Goal: Find specific page/section: Find specific page/section

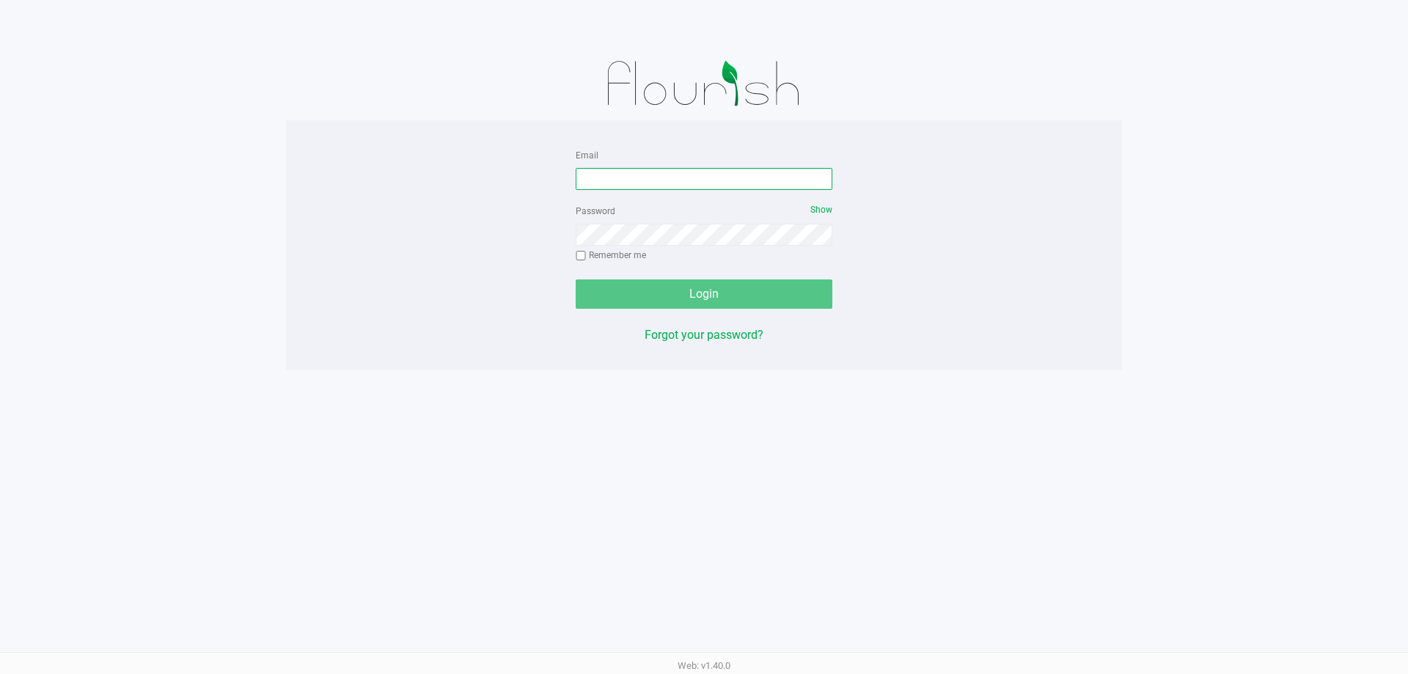
click at [648, 183] on input "Email" at bounding box center [704, 179] width 257 height 22
type input "[EMAIL_ADDRESS][DOMAIN_NAME]"
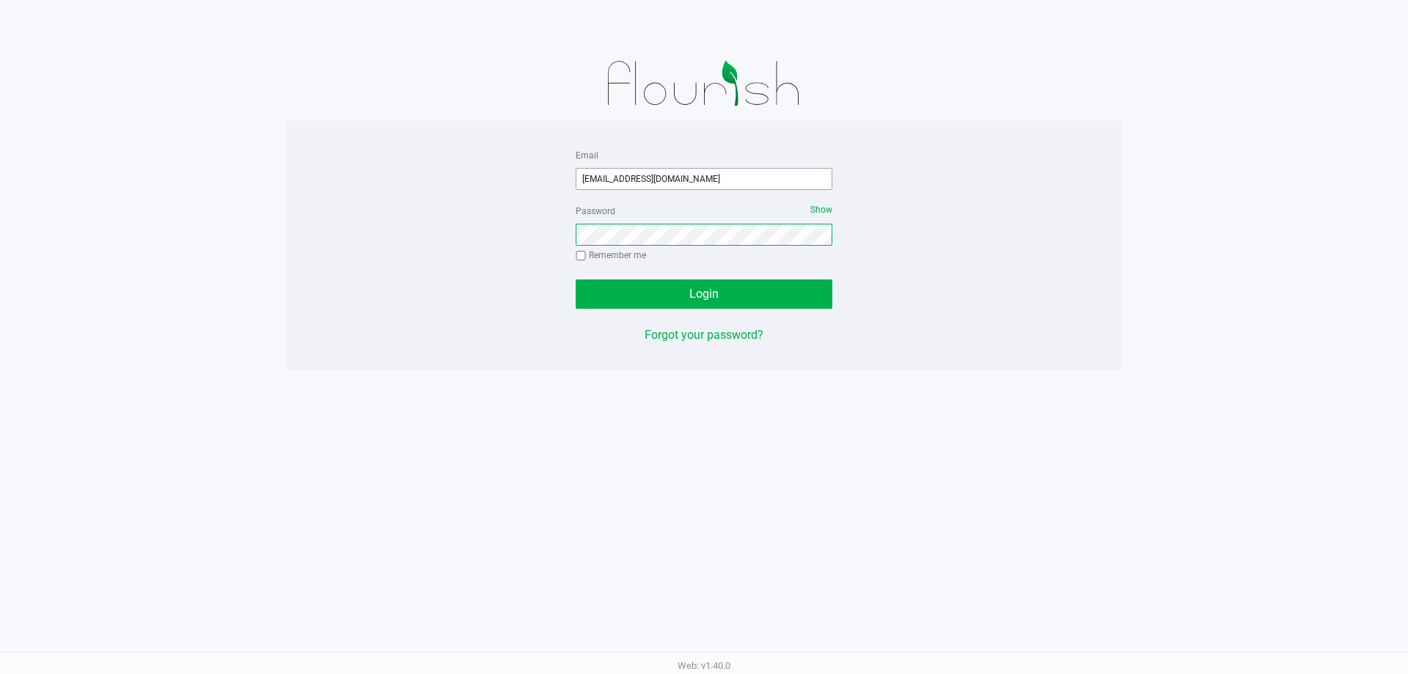
click at [576, 279] on button "Login" at bounding box center [704, 293] width 257 height 29
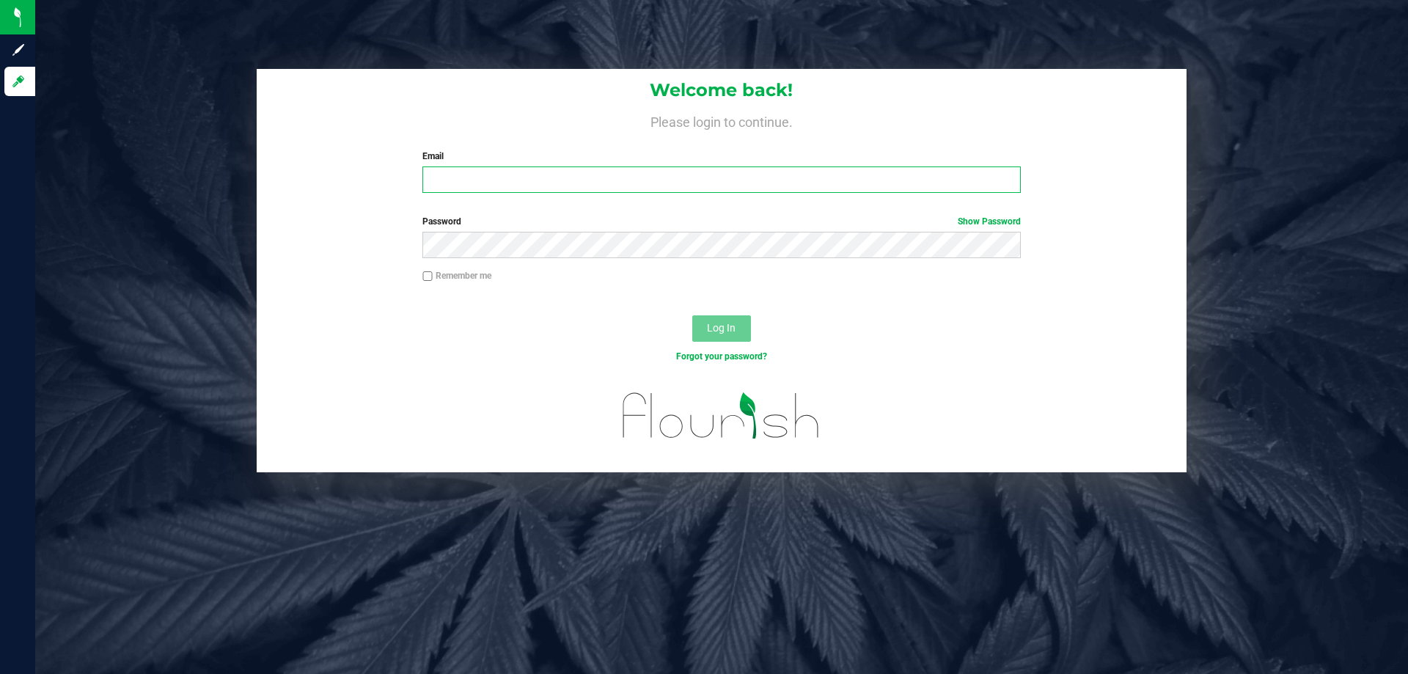
click at [540, 179] on input "Email" at bounding box center [721, 179] width 598 height 26
type input "[EMAIL_ADDRESS][DOMAIN_NAME]"
click at [692, 315] on button "Log In" at bounding box center [721, 328] width 59 height 26
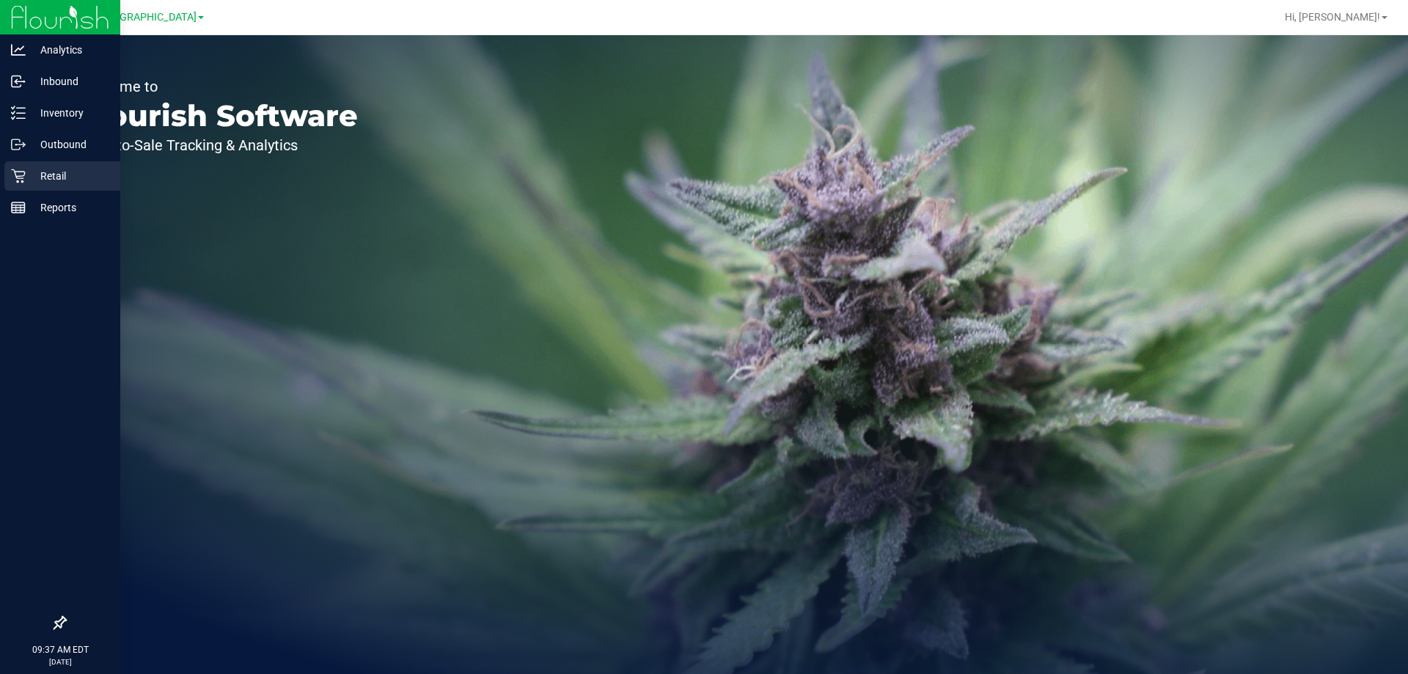
click at [59, 178] on p "Retail" at bounding box center [70, 176] width 88 height 18
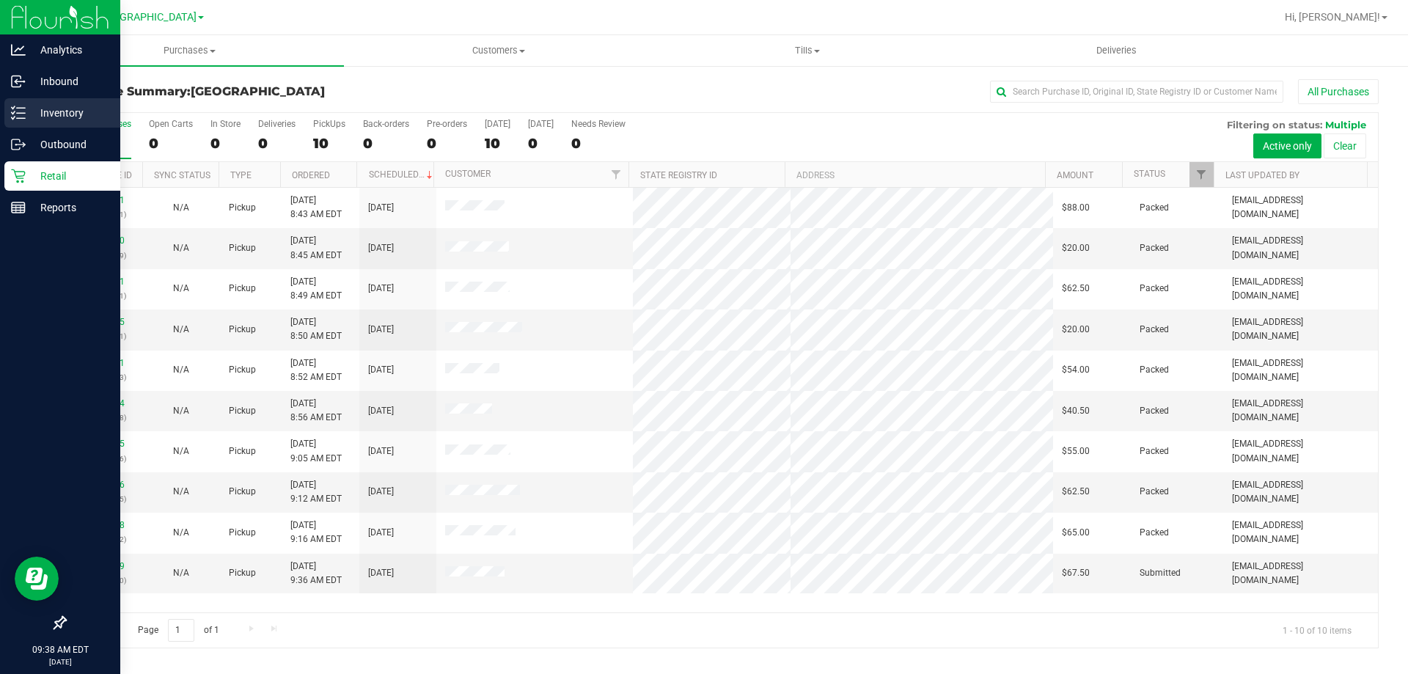
click at [51, 110] on p "Inventory" at bounding box center [70, 113] width 88 height 18
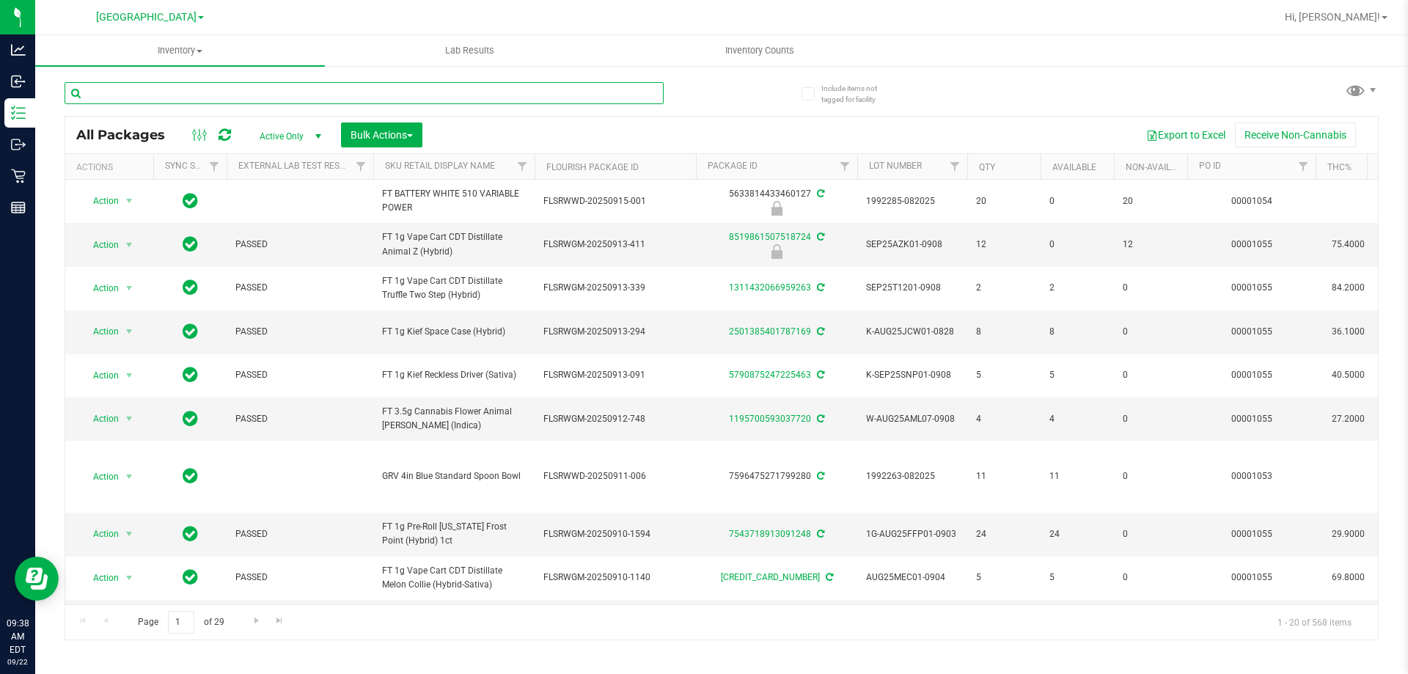
click at [189, 88] on input "text" at bounding box center [364, 93] width 599 height 22
type input "cdt"
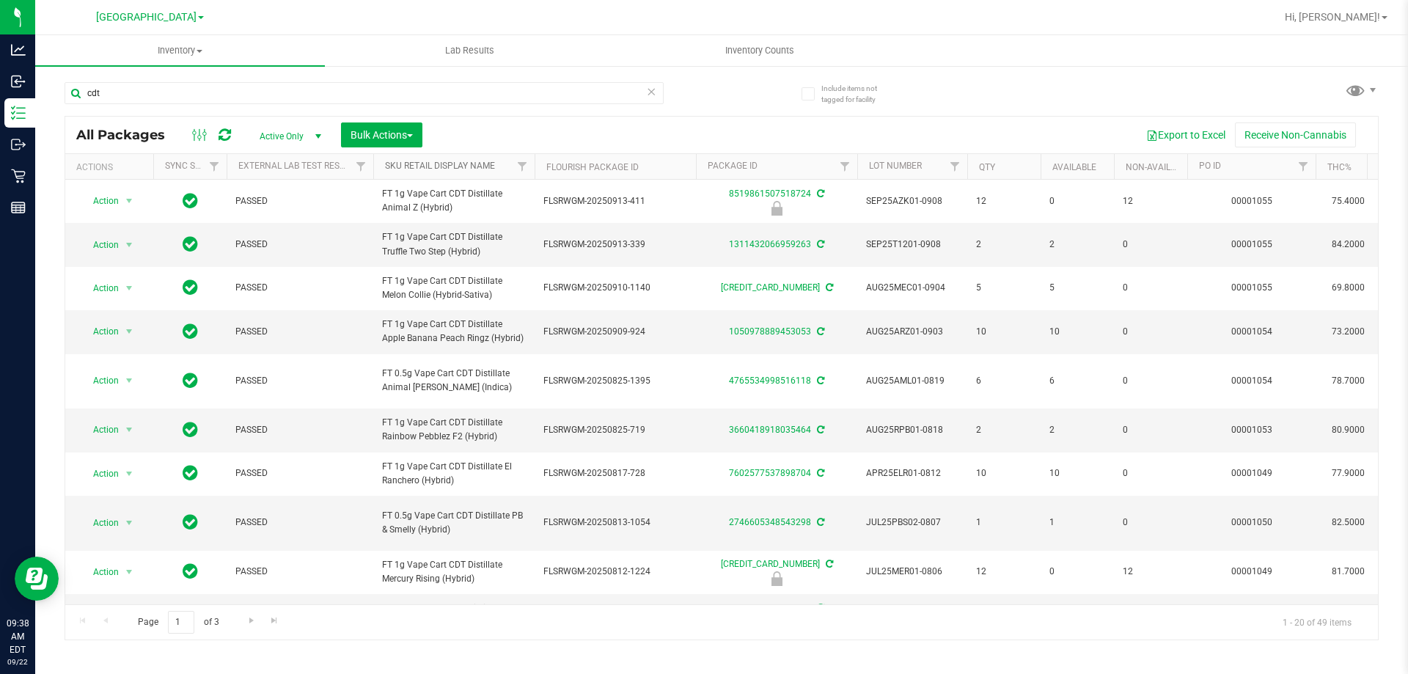
click at [421, 168] on link "Sku Retail Display Name" at bounding box center [440, 166] width 110 height 10
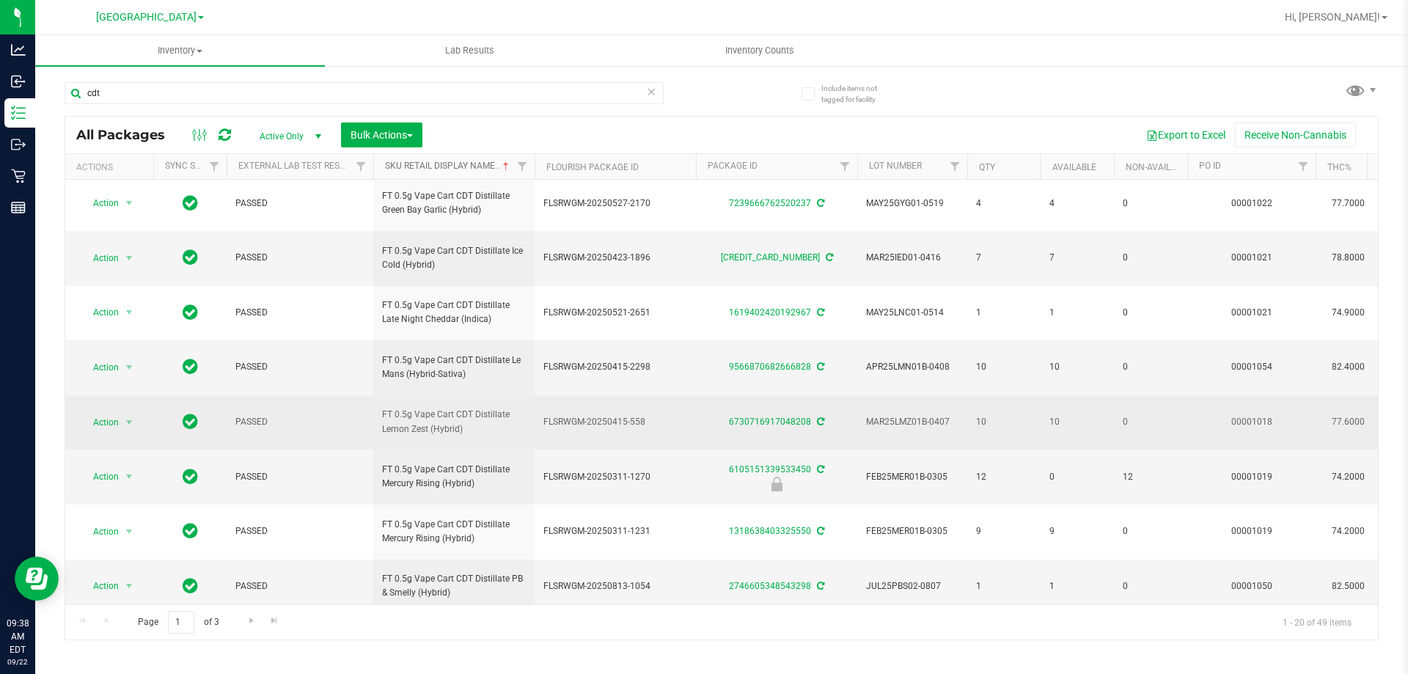
scroll to position [680, 0]
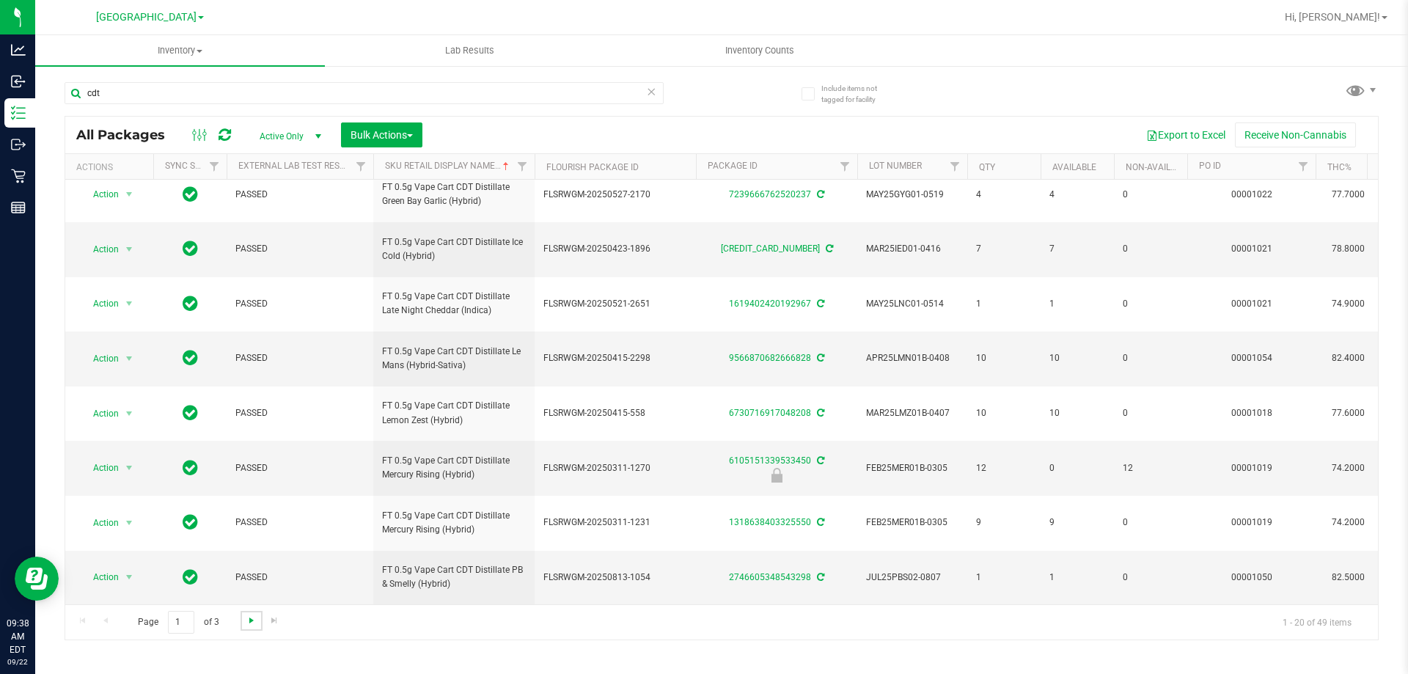
click at [249, 620] on span "Go to the next page" at bounding box center [252, 621] width 12 height 12
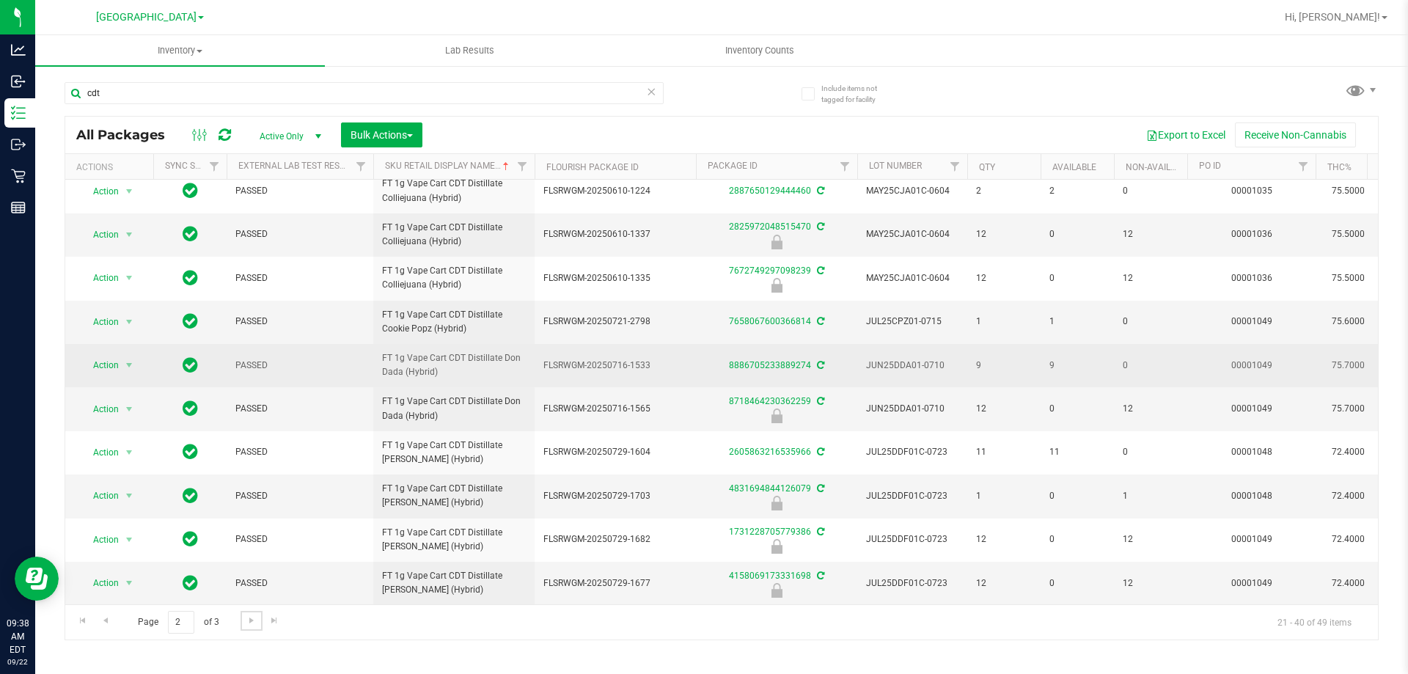
scroll to position [579, 0]
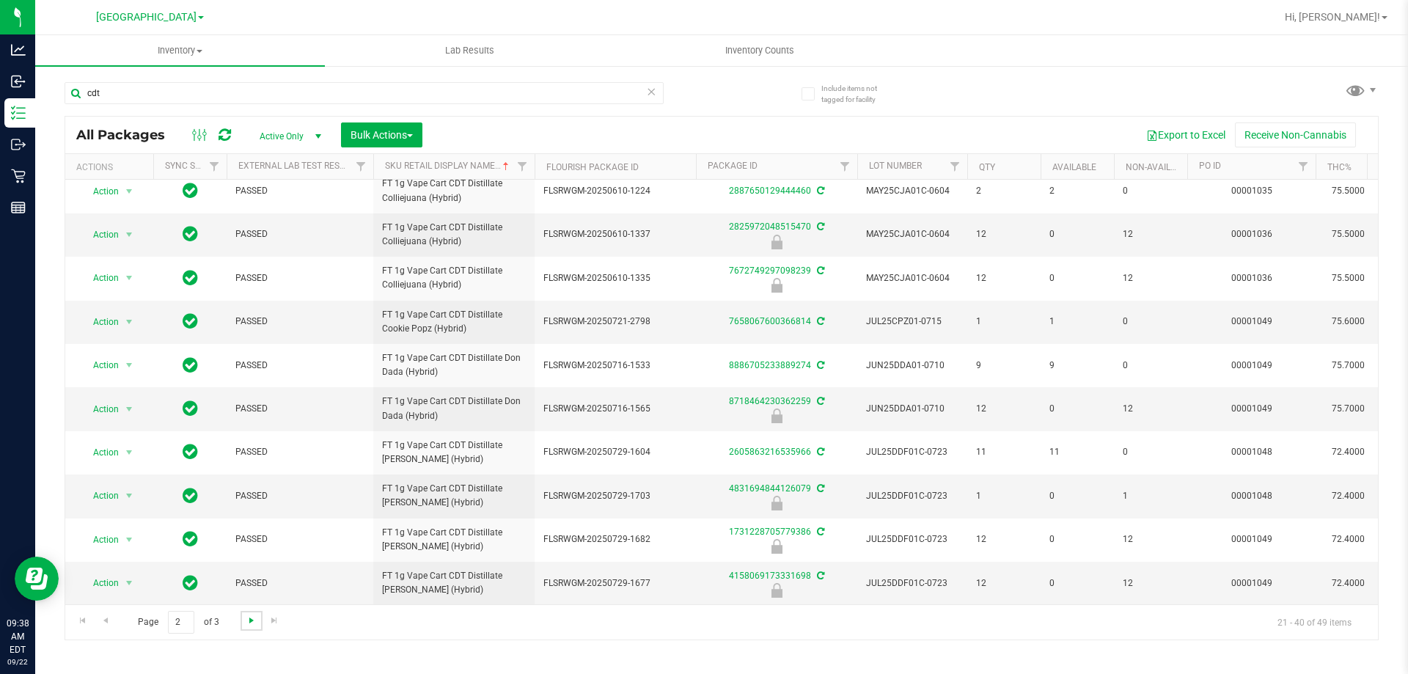
click at [246, 623] on span "Go to the next page" at bounding box center [252, 621] width 12 height 12
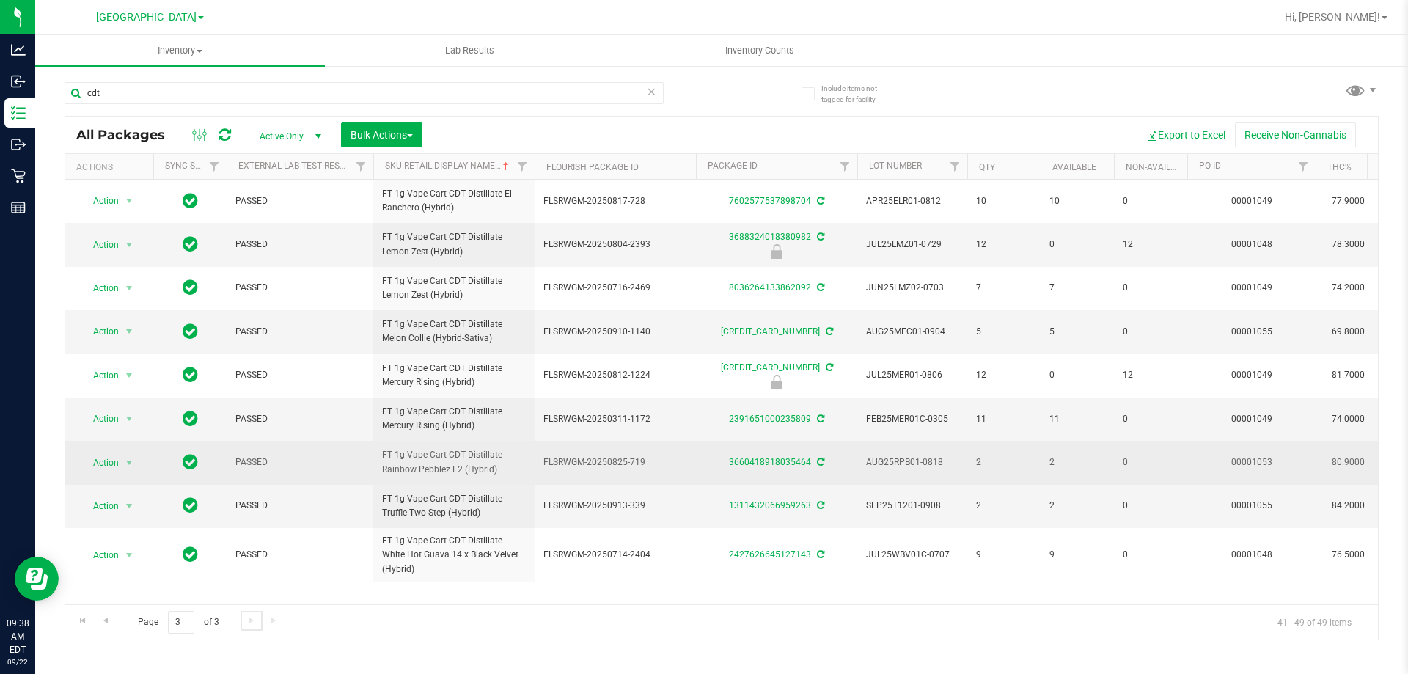
scroll to position [56, 0]
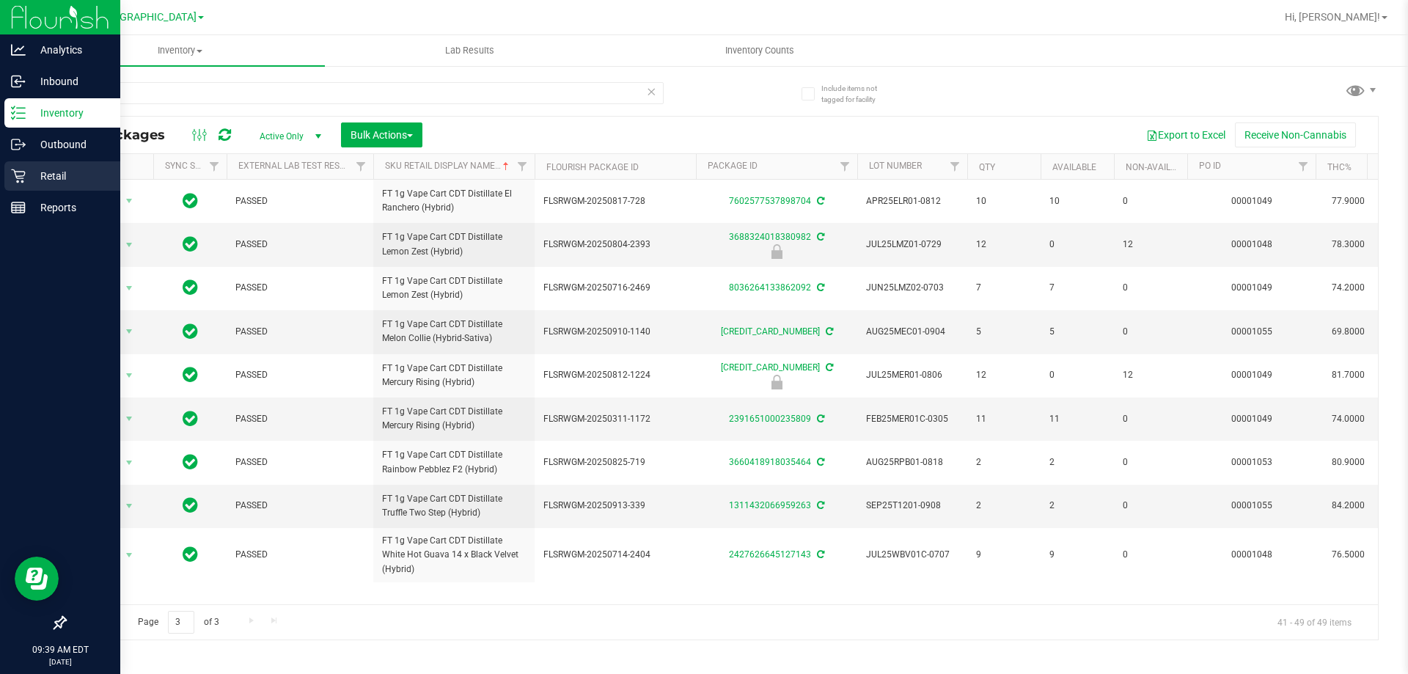
click at [49, 180] on p "Retail" at bounding box center [70, 176] width 88 height 18
